Goal: Transaction & Acquisition: Download file/media

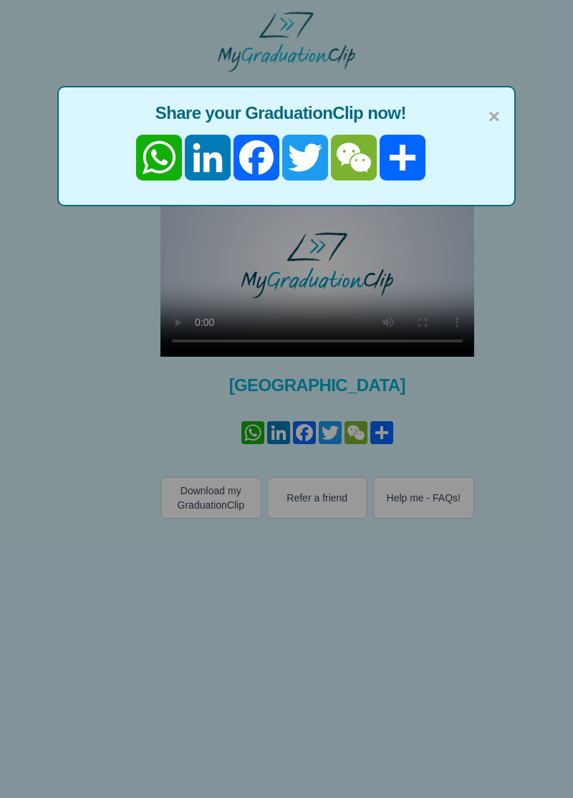
click at [204, 486] on div "× Share your GraduationClip now! WhatsApp LinkedIn Facebook Twitter WeChat Share" at bounding box center [286, 399] width 573 height 798
click at [499, 110] on span "×" at bounding box center [493, 117] width 11 height 30
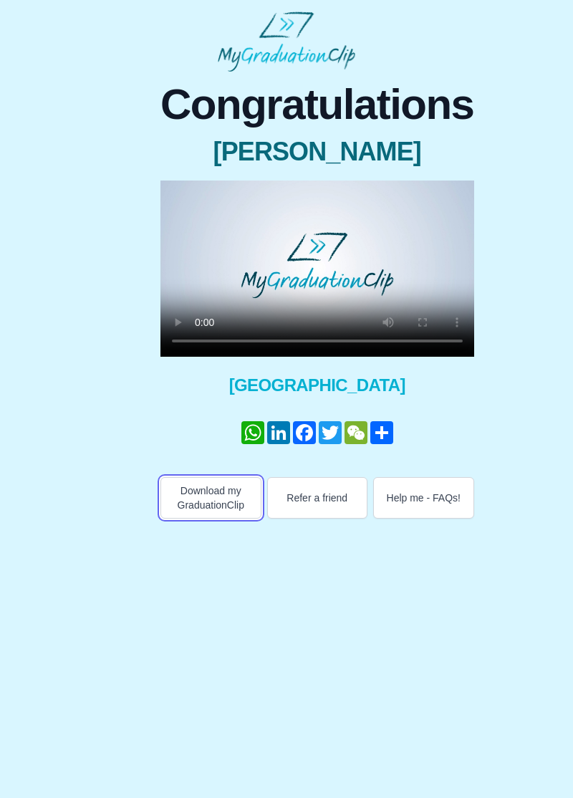
click at [203, 496] on button "Download my GraduationClip" at bounding box center [210, 498] width 101 height 42
click at [203, 493] on button "Download my GraduationClip" at bounding box center [210, 498] width 101 height 42
